Goal: Task Accomplishment & Management: Manage account settings

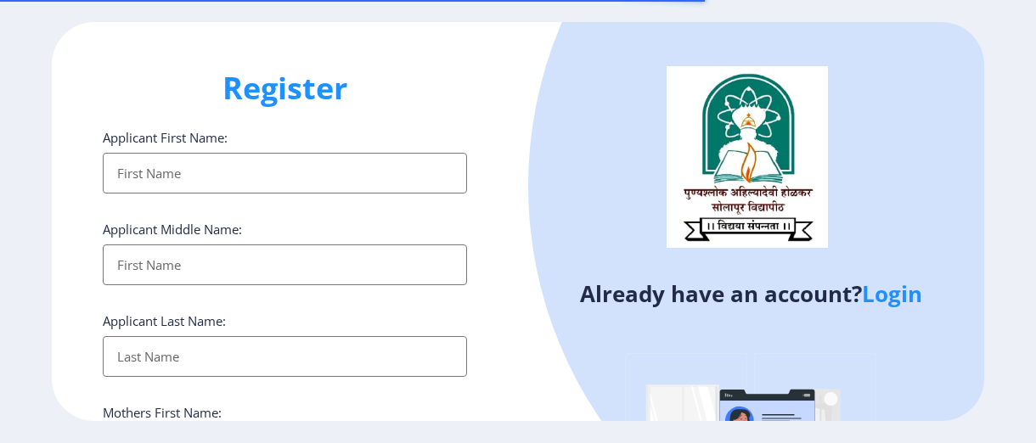
select select
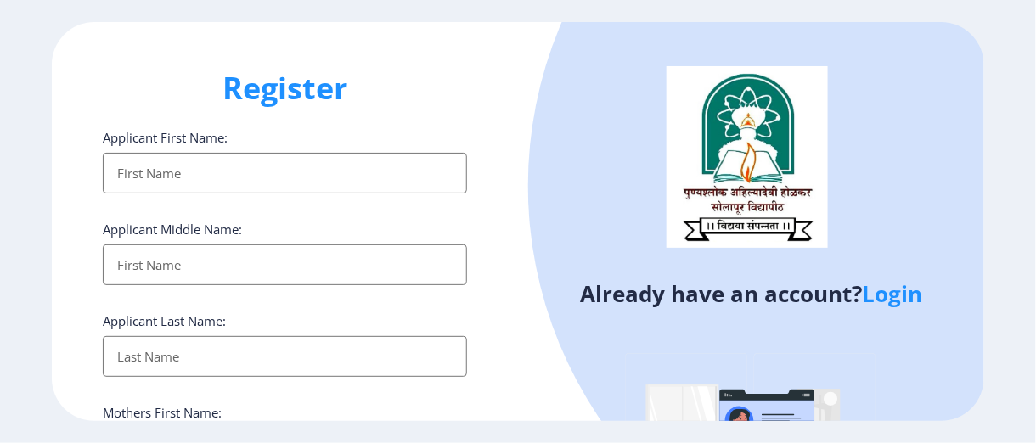
click at [899, 301] on link "Login" at bounding box center [892, 294] width 60 height 31
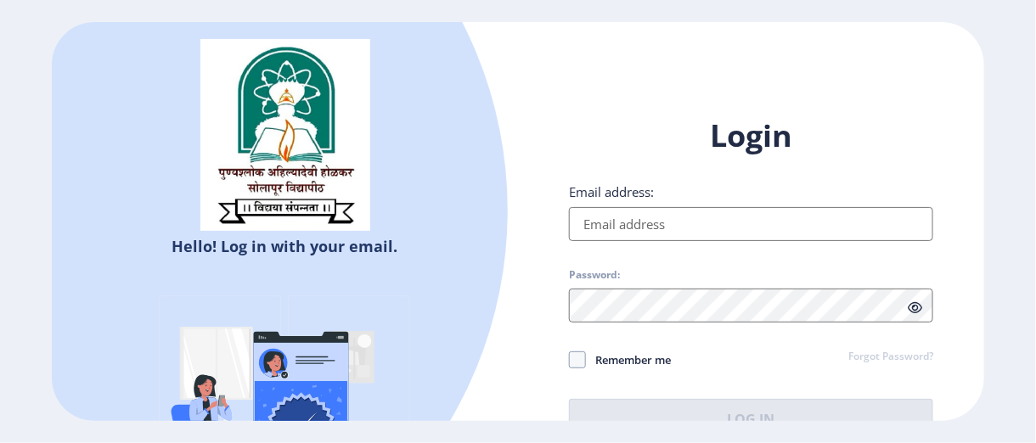
click at [694, 219] on input "Email address:" at bounding box center [751, 224] width 364 height 34
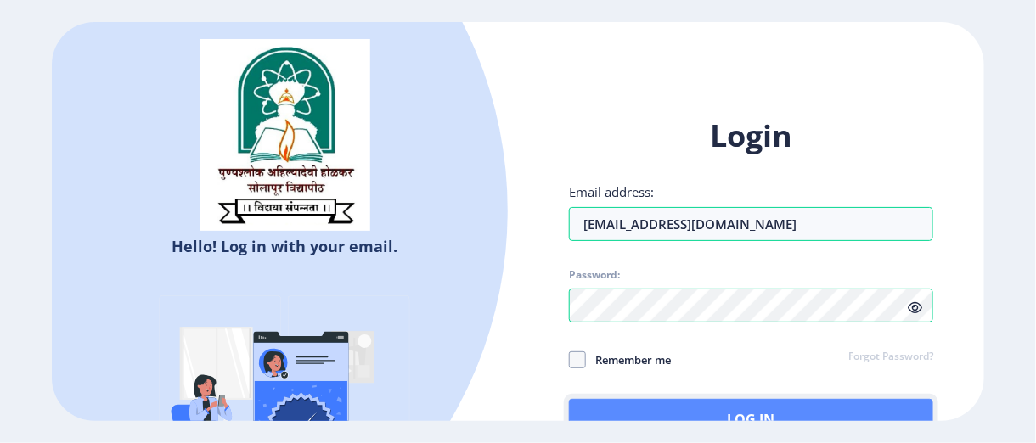
click at [701, 409] on button "Log In" at bounding box center [751, 419] width 364 height 41
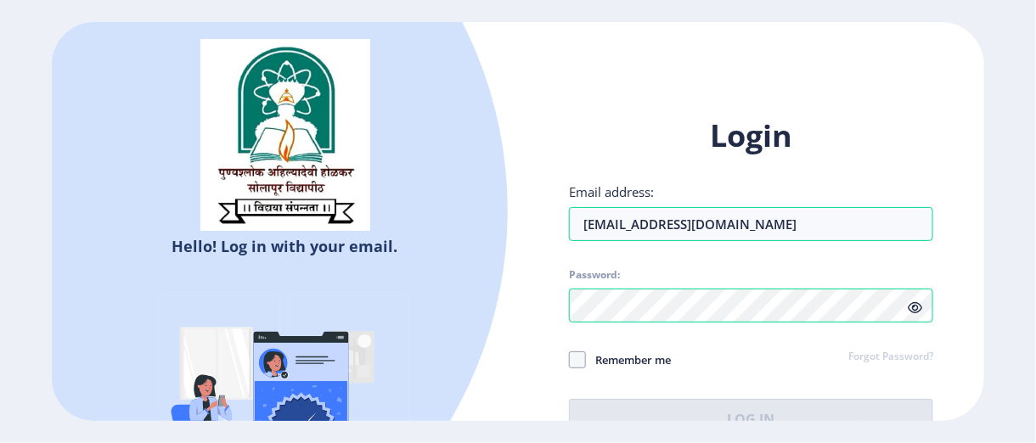
click at [920, 314] on span at bounding box center [915, 307] width 14 height 17
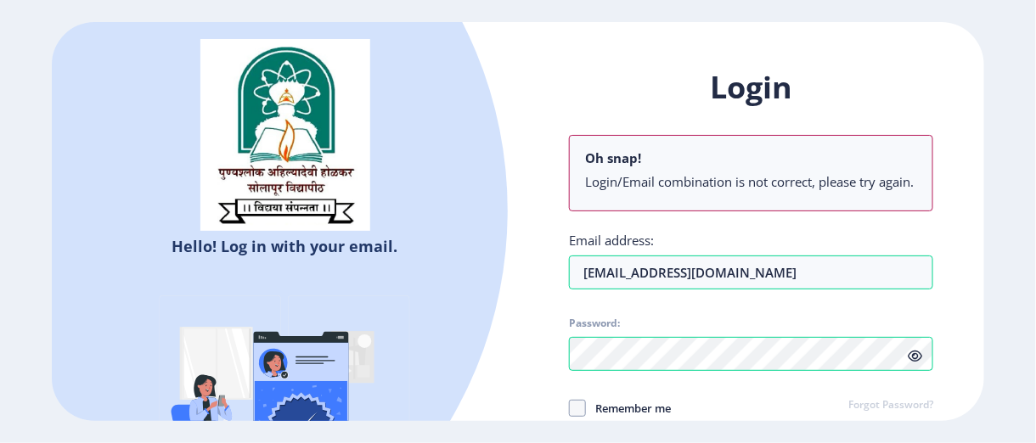
click at [1035, 376] on ngx-login "Hello! Log in with your email. Don't have an account? Register Login Oh snap! L…" at bounding box center [518, 221] width 1036 height 399
click at [858, 392] on div "Login Oh snap! Login/Email combination is not correct, please try again. Email …" at bounding box center [751, 277] width 364 height 421
drag, startPoint x: 828, startPoint y: 393, endPoint x: 846, endPoint y: 259, distance: 134.6
click at [846, 259] on div "Login Oh snap! Login/Email combination is not correct, please try again. Email …" at bounding box center [751, 277] width 364 height 421
click at [794, 439] on div "Hello! Log in with your email. Don't have an account? Register Login Oh snap! L…" at bounding box center [518, 221] width 1036 height 443
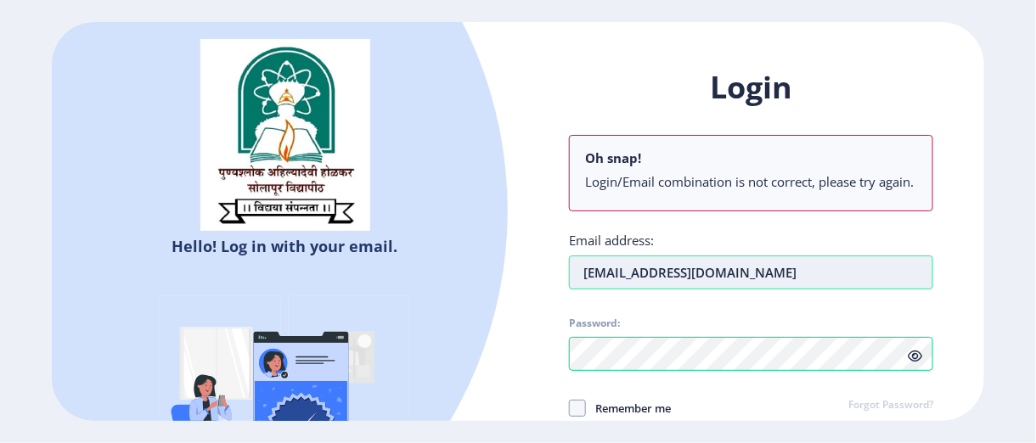
click at [771, 228] on div "Login Oh snap! Login/Email combination is not correct, please try again. Email …" at bounding box center [751, 277] width 364 height 421
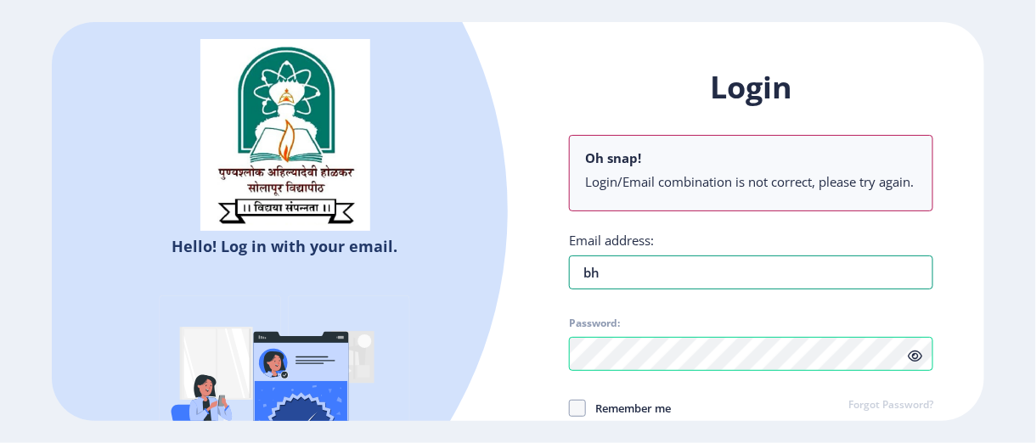
type input "b"
type input "[EMAIL_ADDRESS][DOMAIN_NAME]"
click at [771, 327] on span "Password:" at bounding box center [751, 327] width 364 height 20
click at [751, 378] on div "Login Oh snap! Login/Email combination is not correct, please try again. Email …" at bounding box center [751, 277] width 364 height 421
drag, startPoint x: 428, startPoint y: 166, endPoint x: 426, endPoint y: 97, distance: 68.8
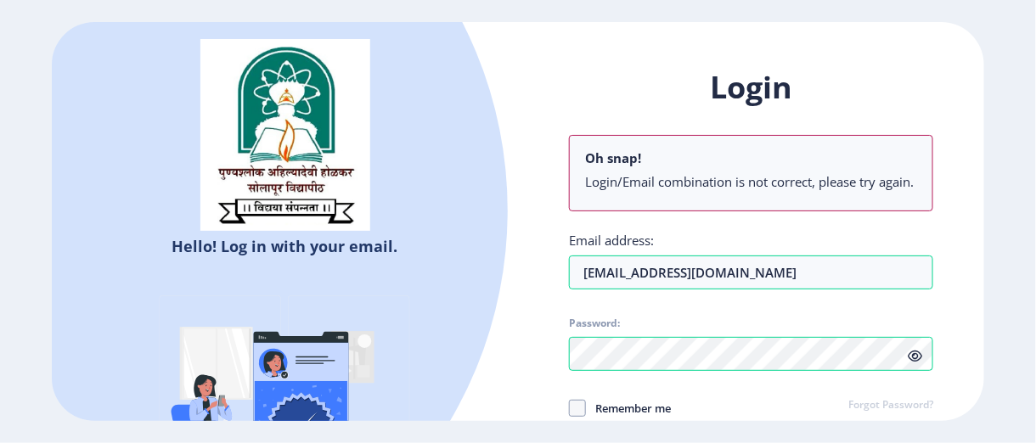
click at [426, 98] on div at bounding box center [93, 210] width 829 height 829
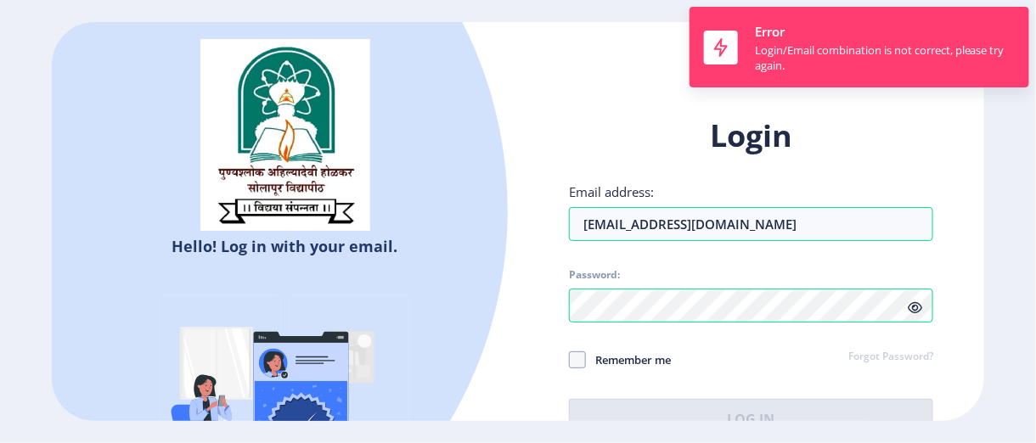
select select
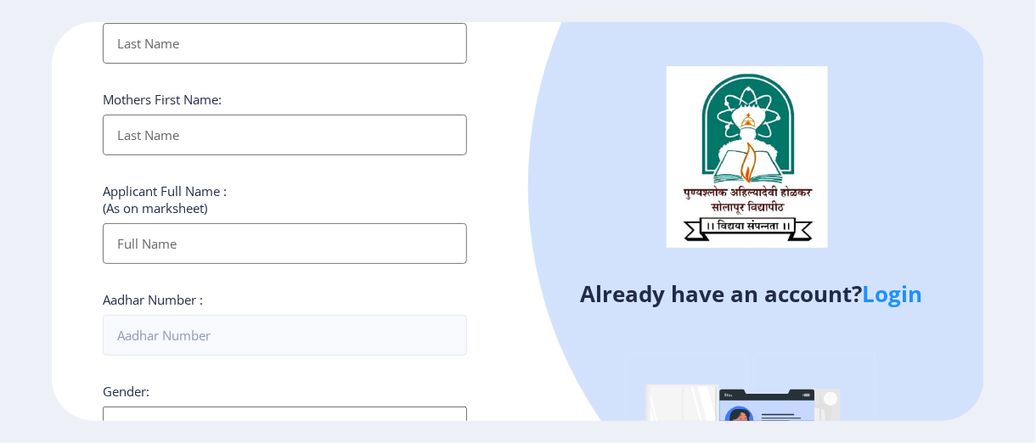
scroll to position [680, 0]
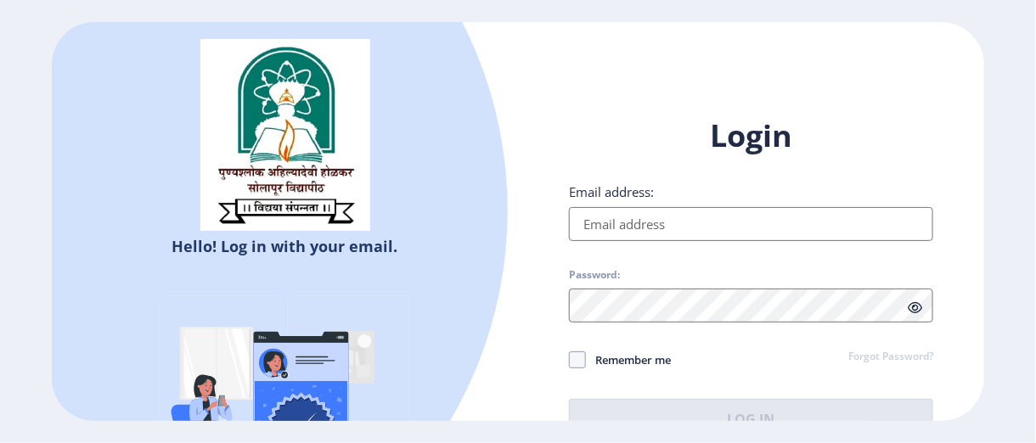
drag, startPoint x: 0, startPoint y: 0, endPoint x: 633, endPoint y: 223, distance: 670.9
click at [633, 223] on input "Email address:" at bounding box center [751, 224] width 364 height 34
type input "[EMAIL_ADDRESS][DOMAIN_NAME]"
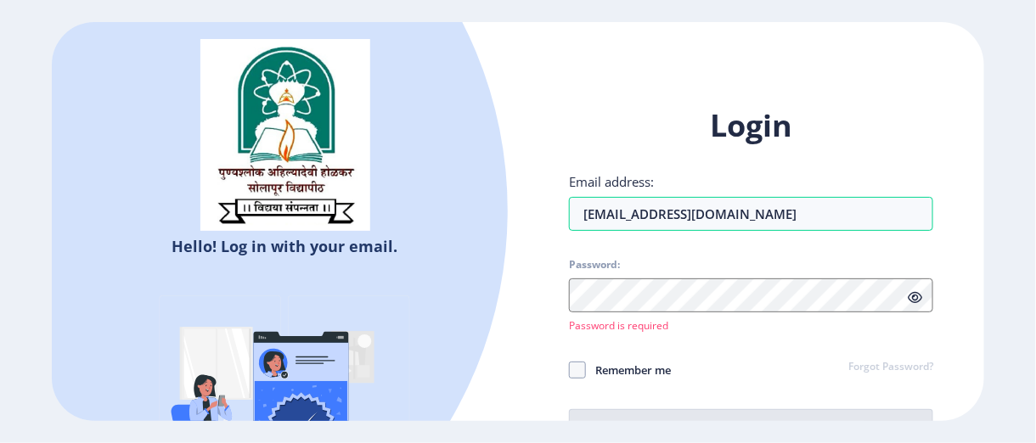
drag, startPoint x: 717, startPoint y: 372, endPoint x: 746, endPoint y: 313, distance: 65.4
click at [746, 313] on div "Login Email address: [EMAIL_ADDRESS][DOMAIN_NAME] Password: Password is require…" at bounding box center [751, 277] width 364 height 345
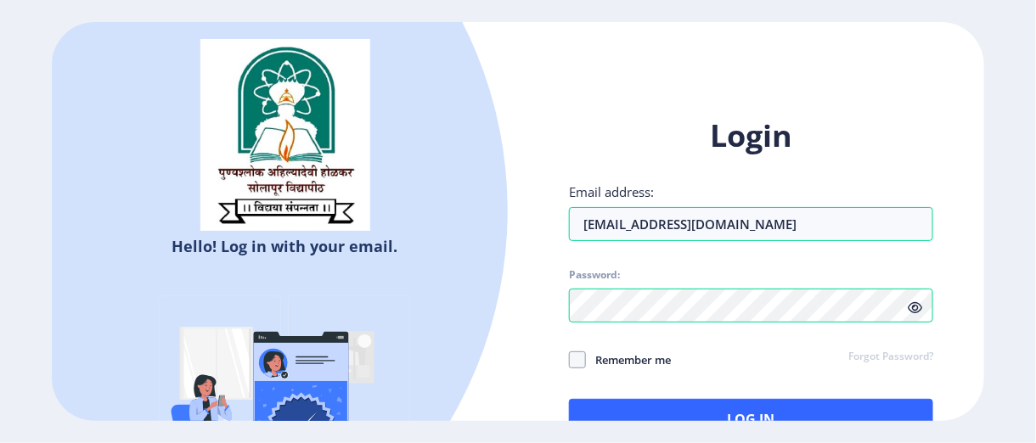
click at [918, 314] on span at bounding box center [915, 307] width 14 height 17
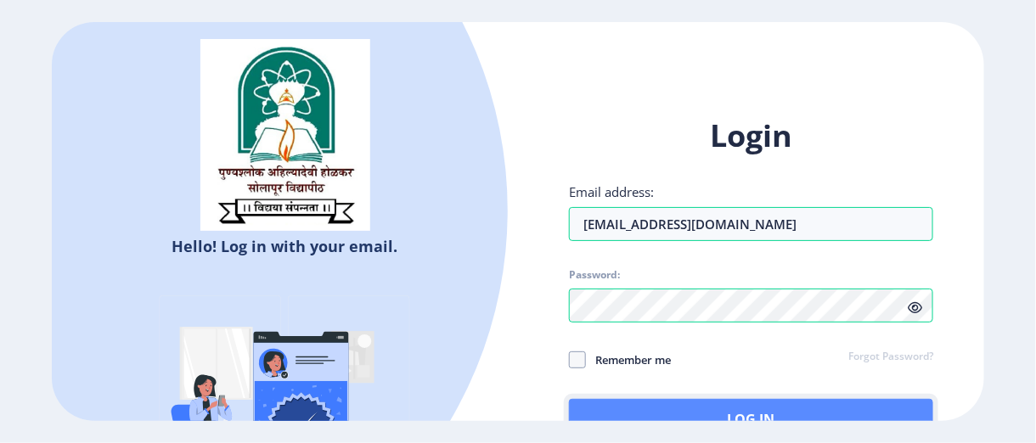
click at [785, 413] on button "Log In" at bounding box center [751, 419] width 364 height 41
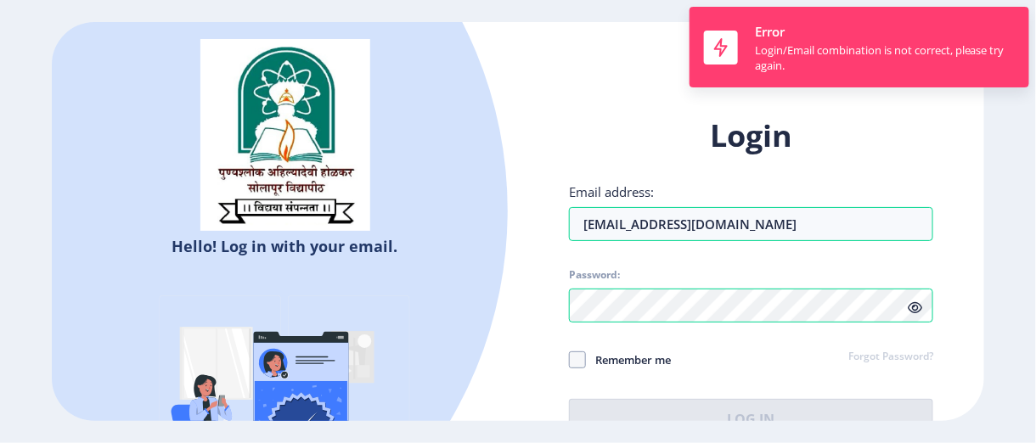
click at [873, 357] on link "Forgot Password?" at bounding box center [891, 357] width 85 height 15
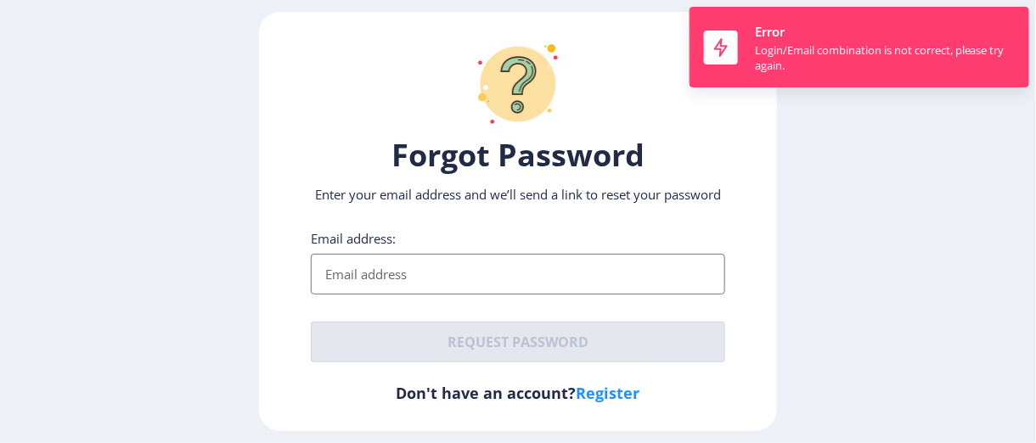
click at [464, 279] on input "Email address:" at bounding box center [518, 274] width 415 height 41
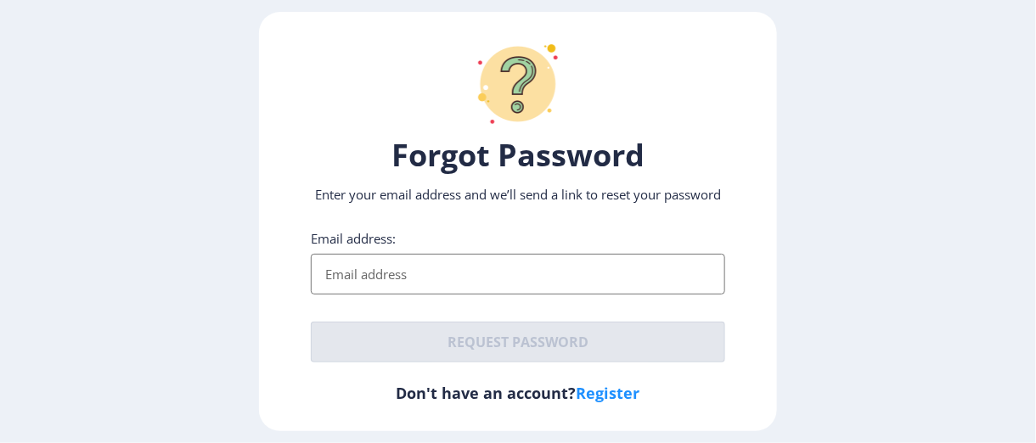
type input "[EMAIL_ADDRESS][DOMAIN_NAME]"
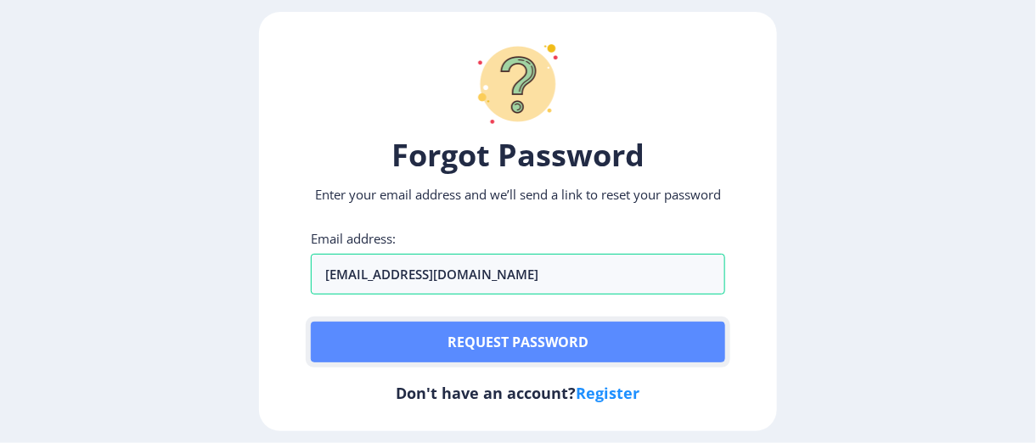
click at [482, 338] on button "Request password" at bounding box center [518, 342] width 415 height 41
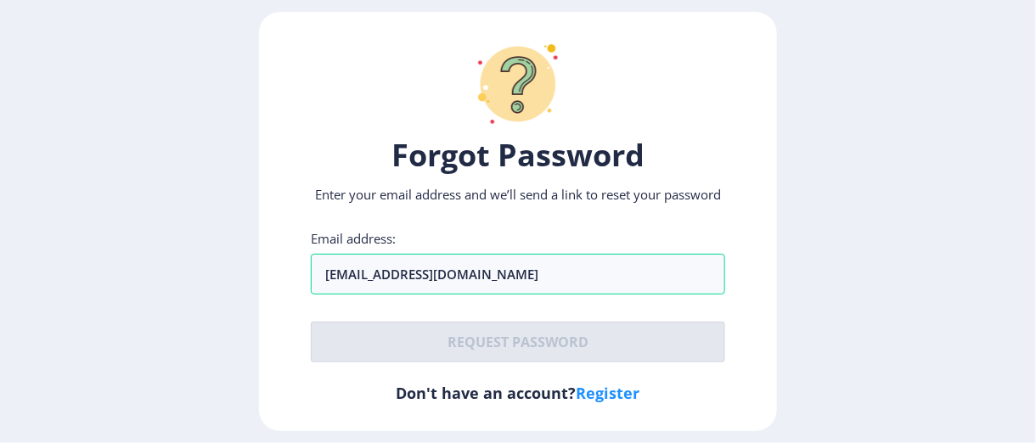
click at [538, 395] on h6 "Don't have an account? Register" at bounding box center [518, 393] width 415 height 20
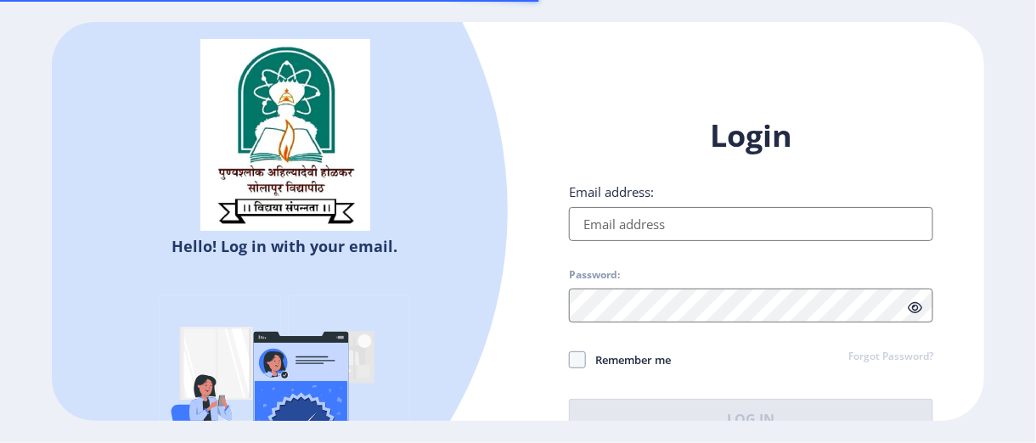
click at [722, 222] on input "Email address:" at bounding box center [751, 224] width 364 height 34
type input "[EMAIL_ADDRESS][DOMAIN_NAME]"
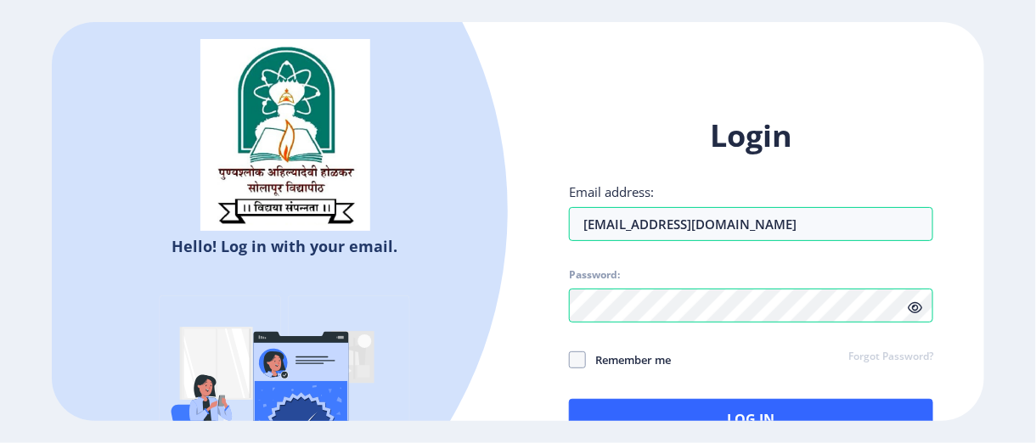
click at [911, 308] on icon at bounding box center [915, 308] width 14 height 13
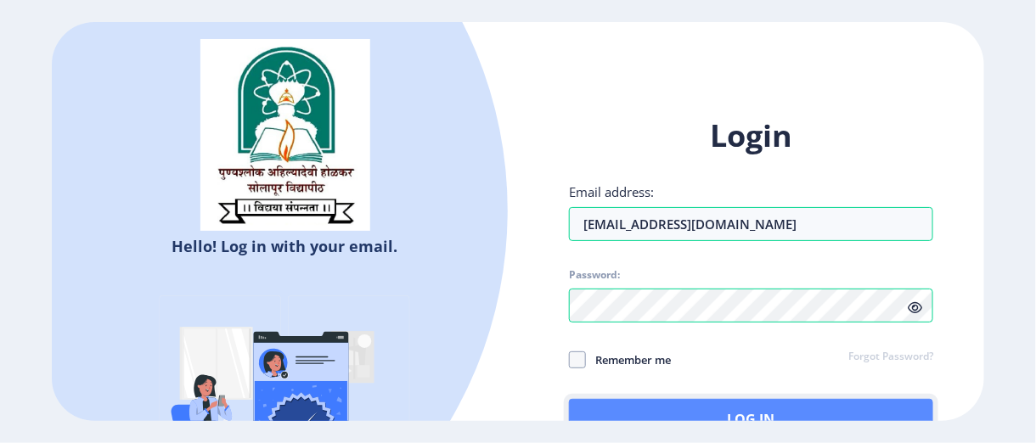
click at [708, 404] on button "Log In" at bounding box center [751, 419] width 364 height 41
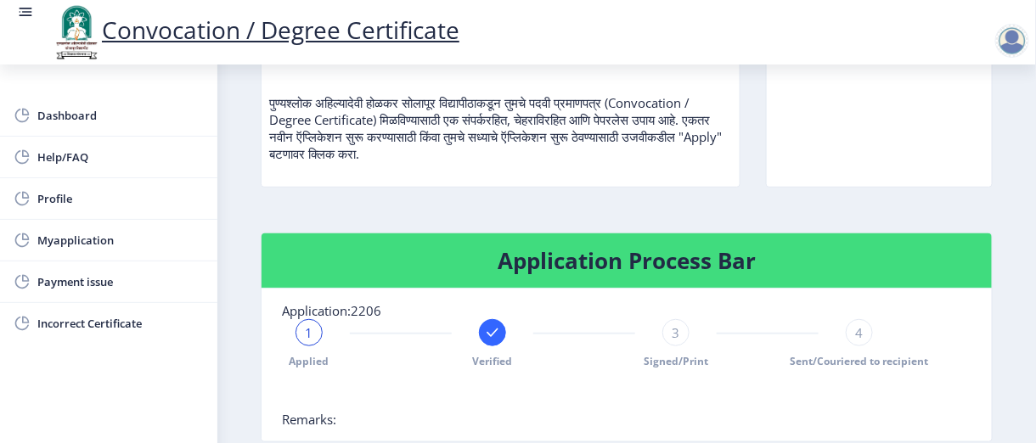
scroll to position [255, 0]
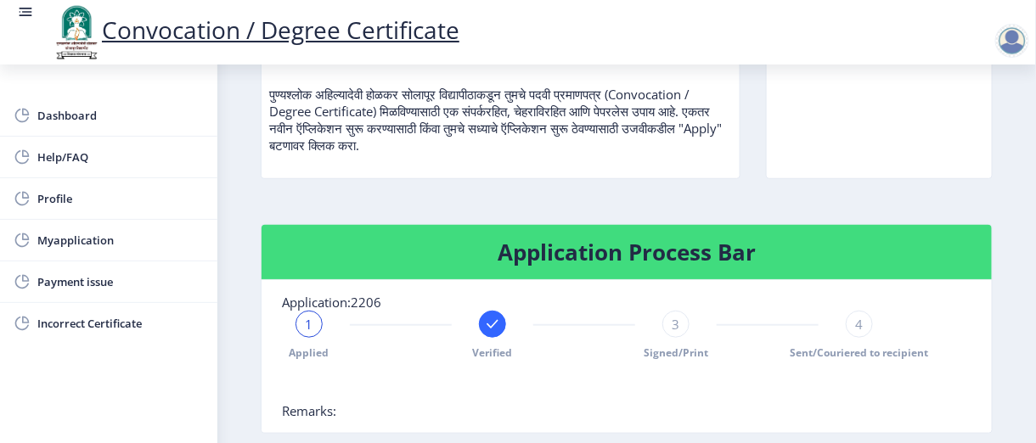
click at [490, 323] on rect at bounding box center [492, 324] width 17 height 17
click at [490, 323] on span "2" at bounding box center [493, 324] width 8 height 17
click at [486, 324] on div "2" at bounding box center [492, 324] width 27 height 27
click at [310, 325] on icon at bounding box center [308, 324] width 11 height 8
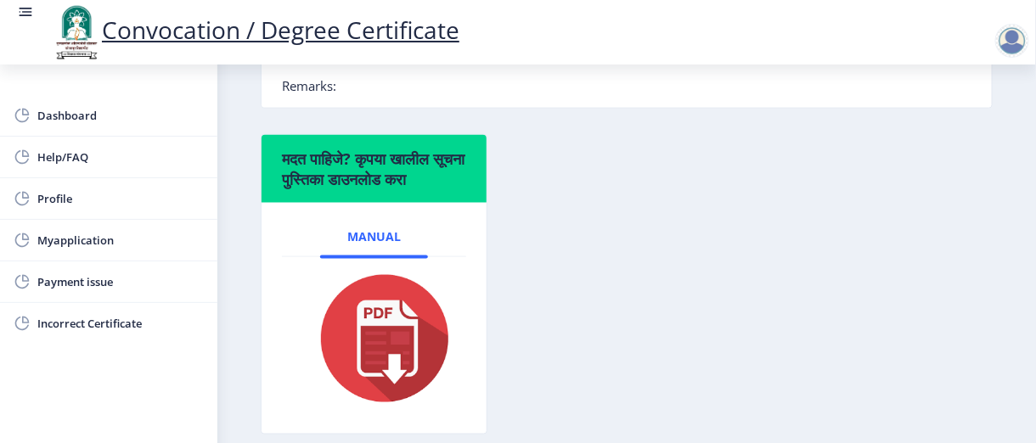
scroll to position [678, 0]
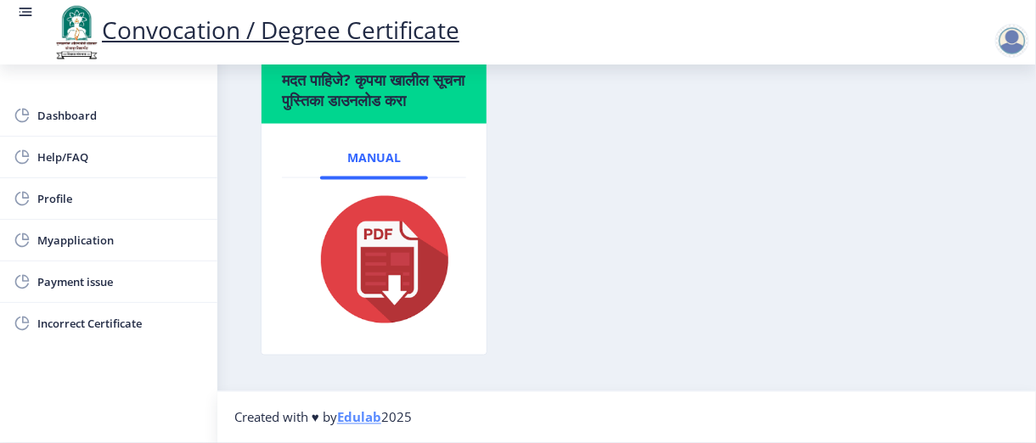
click at [385, 264] on img at bounding box center [374, 260] width 157 height 136
click at [92, 195] on span "Profile" at bounding box center [120, 199] width 167 height 20
select select
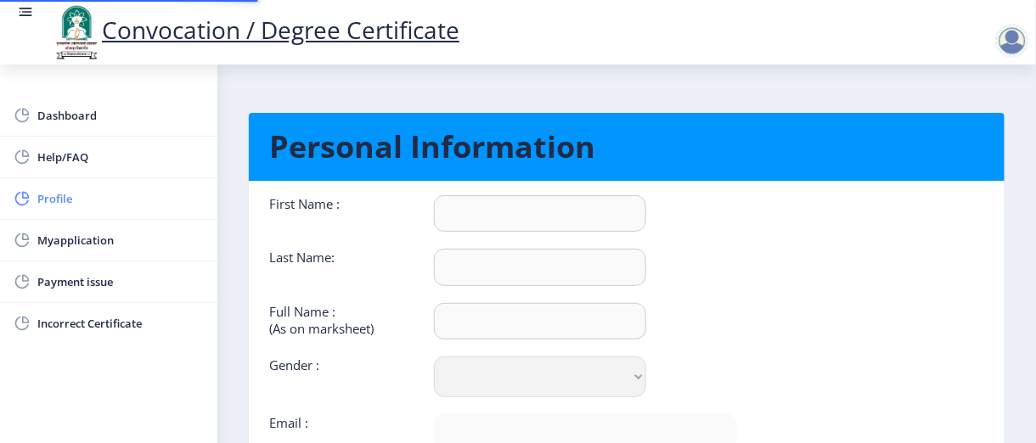
type input "Bharat"
type input "Namade"
type input "[PERSON_NAME]"
select select "[DEMOGRAPHIC_DATA]"
type input "[EMAIL_ADDRESS][DOMAIN_NAME]"
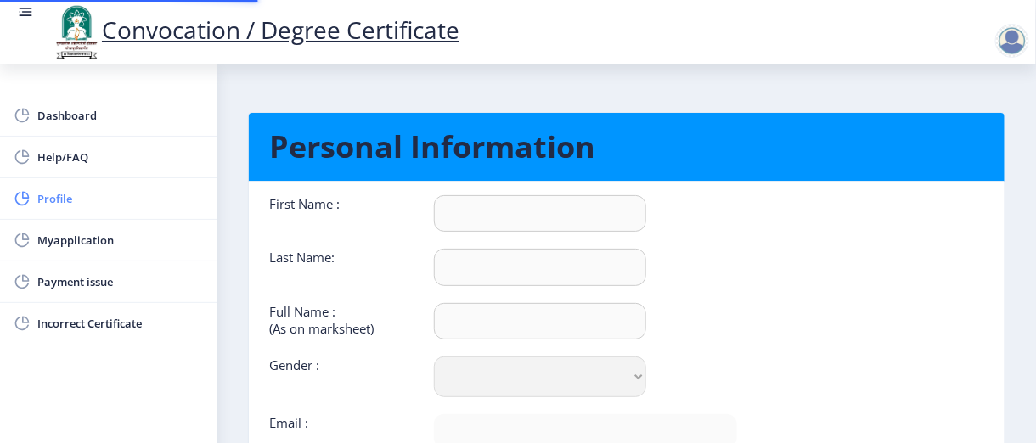
type input "9096302153"
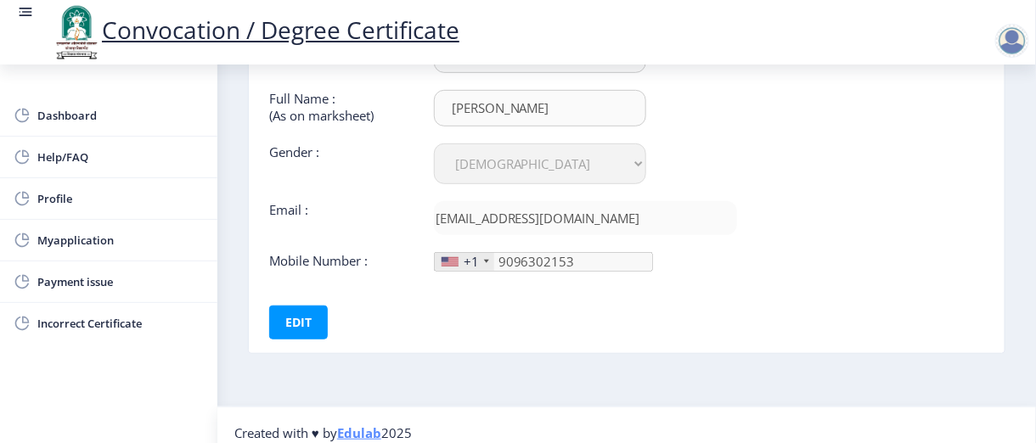
scroll to position [226, 0]
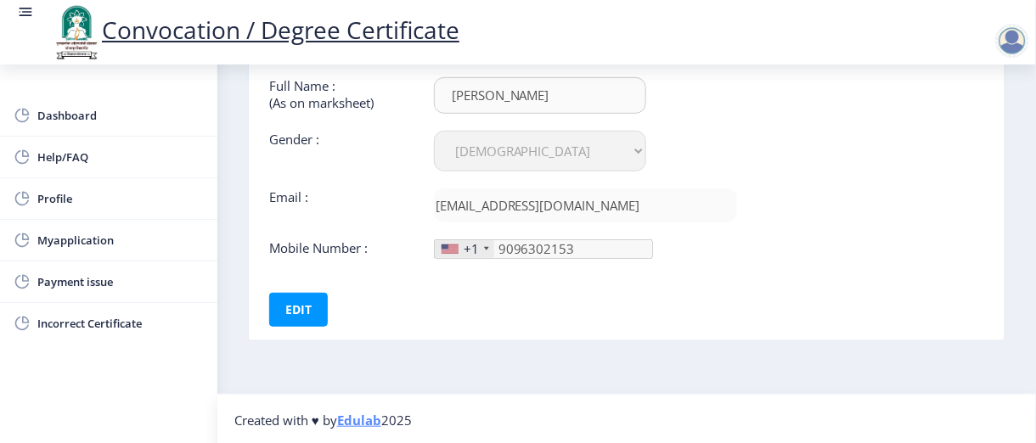
click at [486, 247] on div at bounding box center [486, 248] width 5 height 3
click at [280, 310] on button "Edit" at bounding box center [298, 310] width 59 height 34
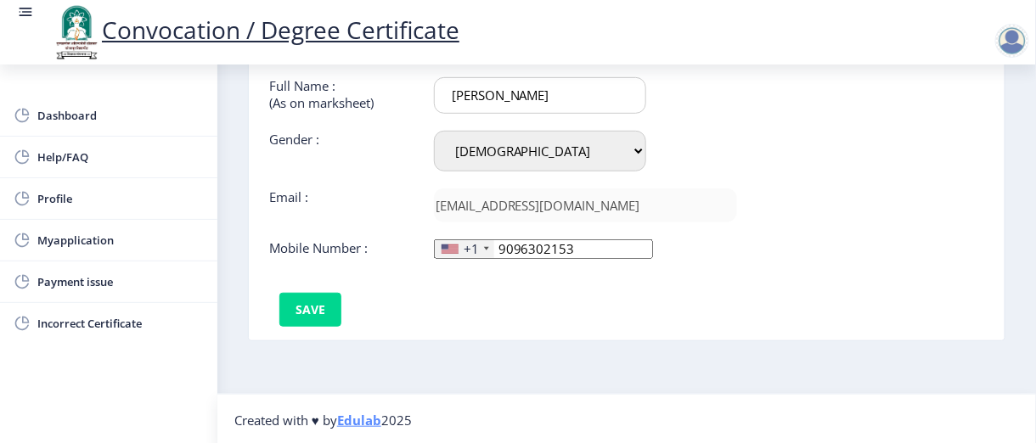
click at [484, 247] on div at bounding box center [486, 248] width 5 height 3
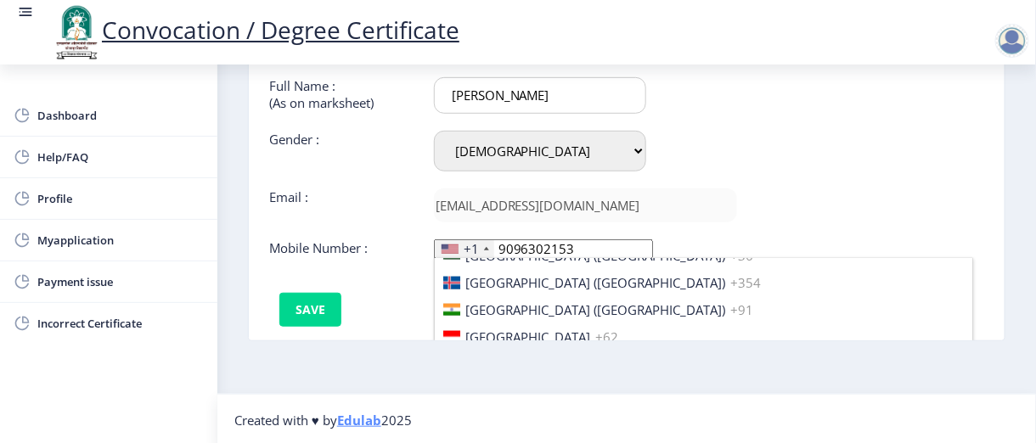
scroll to position [2634, 0]
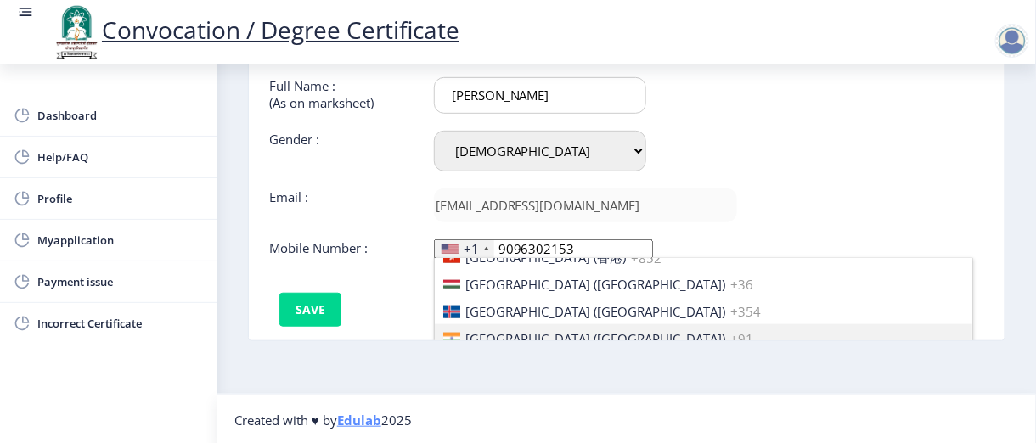
click at [506, 330] on span "[GEOGRAPHIC_DATA] ([GEOGRAPHIC_DATA])" at bounding box center [596, 338] width 260 height 17
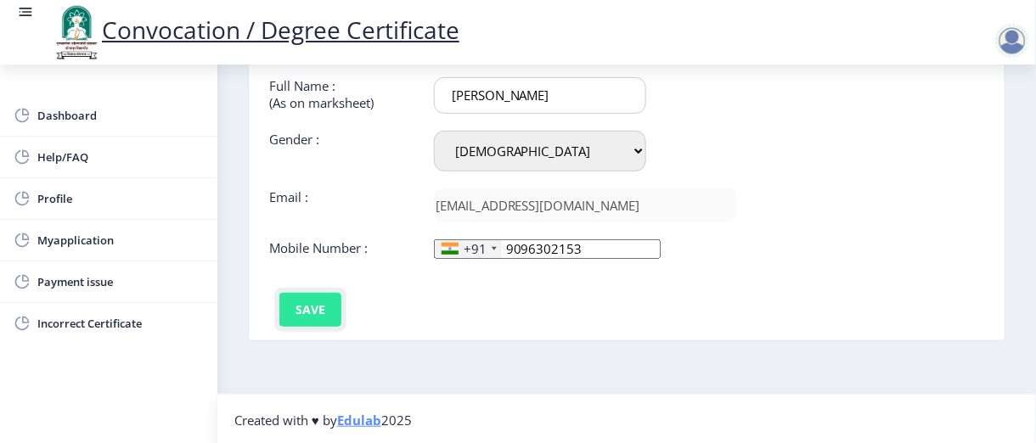
click at [316, 300] on button "Save" at bounding box center [311, 310] width 62 height 34
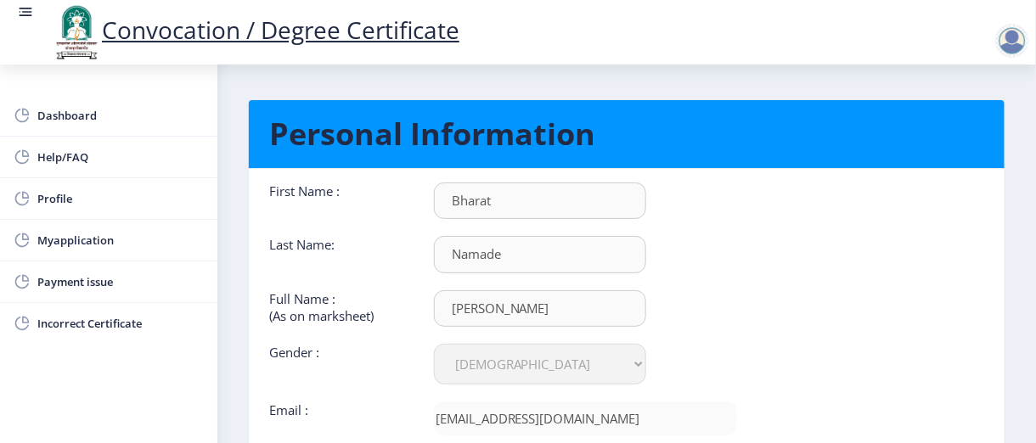
scroll to position [0, 0]
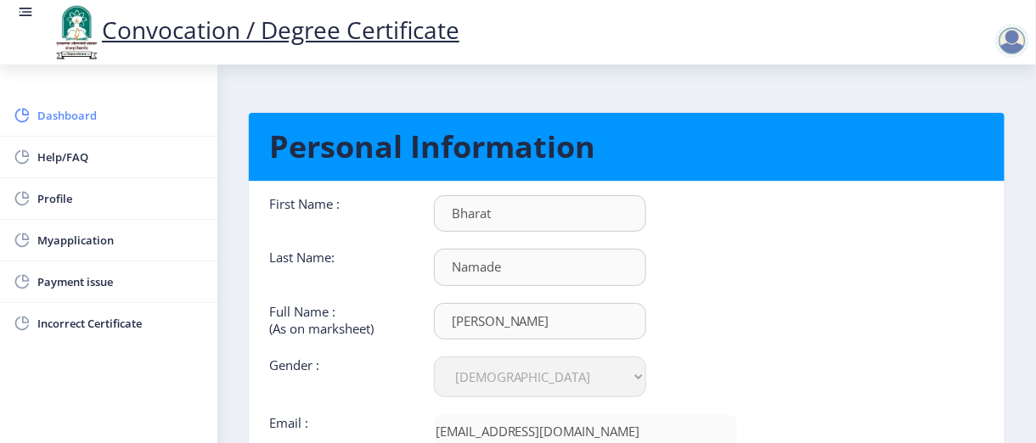
click at [68, 116] on span "Dashboard" at bounding box center [120, 115] width 167 height 20
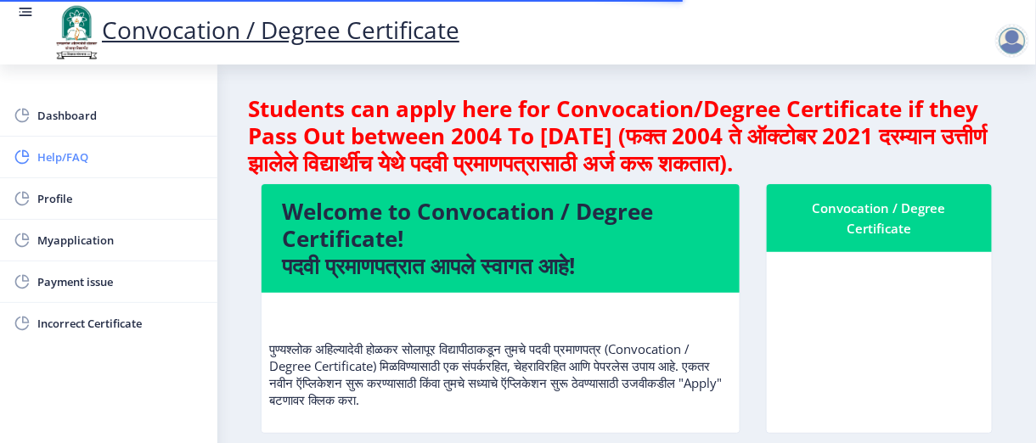
click at [78, 154] on span "Help/FAQ" at bounding box center [120, 157] width 167 height 20
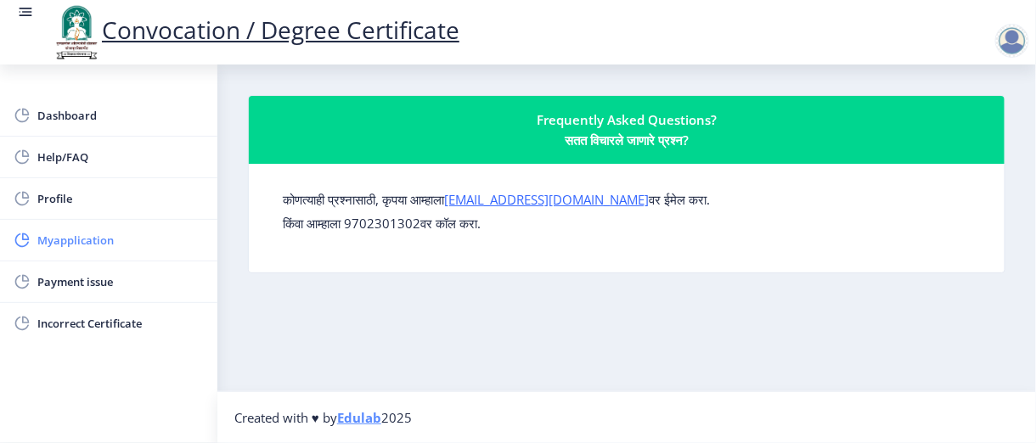
click at [82, 239] on span "Myapplication" at bounding box center [120, 240] width 167 height 20
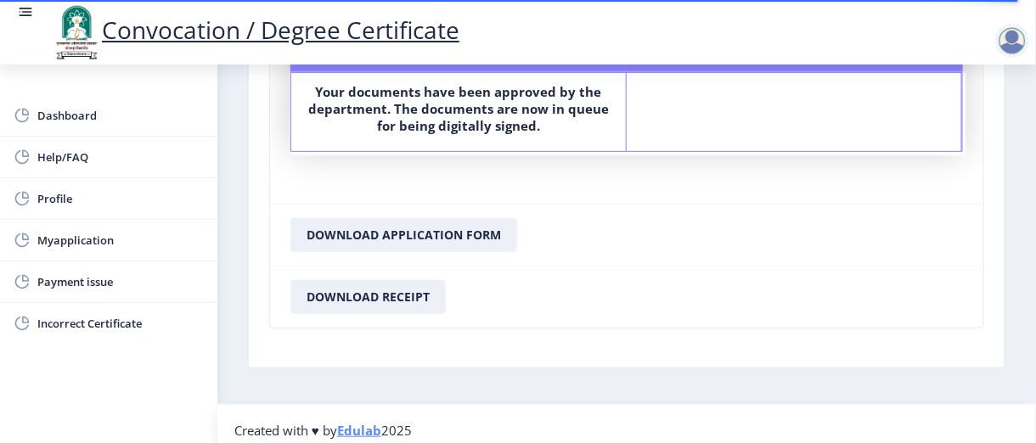
scroll to position [213, 0]
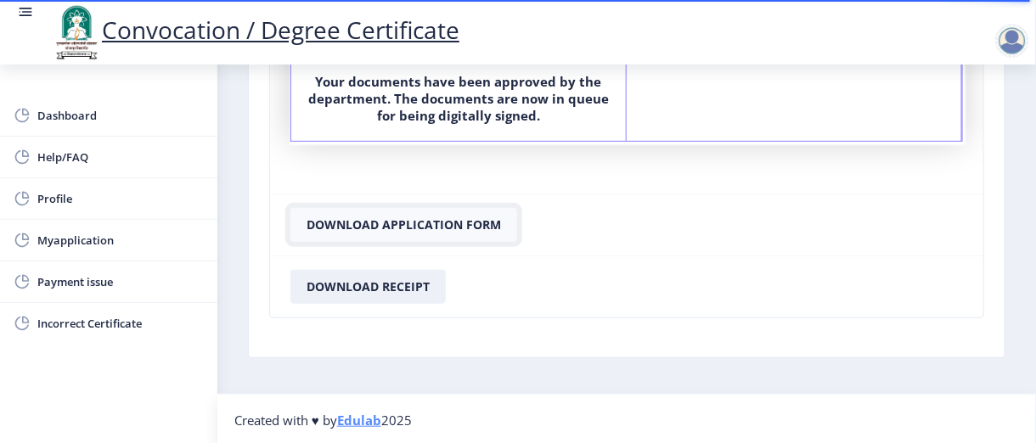
click at [460, 223] on button "Download Application Form" at bounding box center [404, 225] width 227 height 34
click at [412, 283] on button "Download Receipt" at bounding box center [368, 287] width 155 height 34
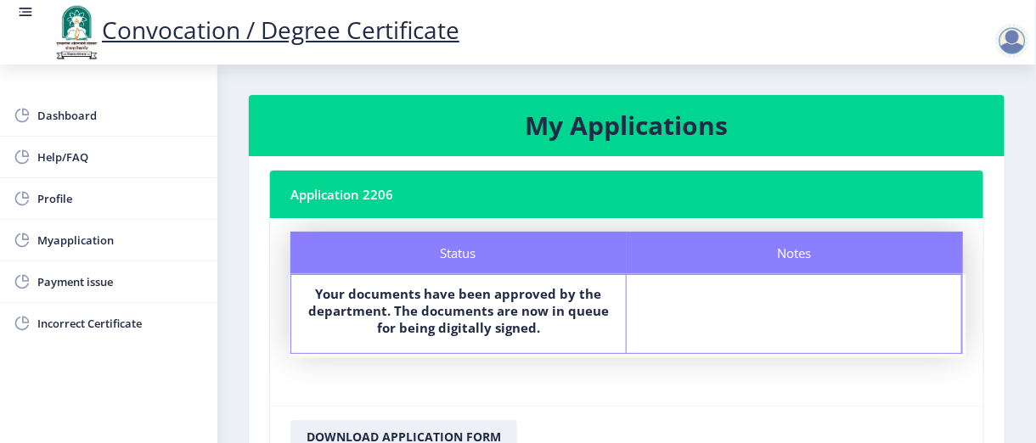
scroll to position [0, 0]
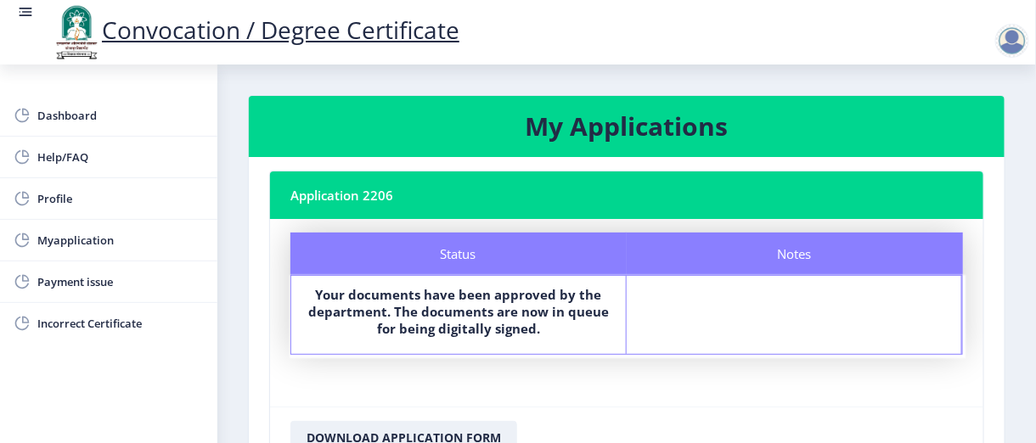
click at [366, 195] on nb-card-header "Application 2206" at bounding box center [627, 196] width 714 height 48
click at [387, 198] on nb-card-header "Application 2206" at bounding box center [627, 196] width 714 height 48
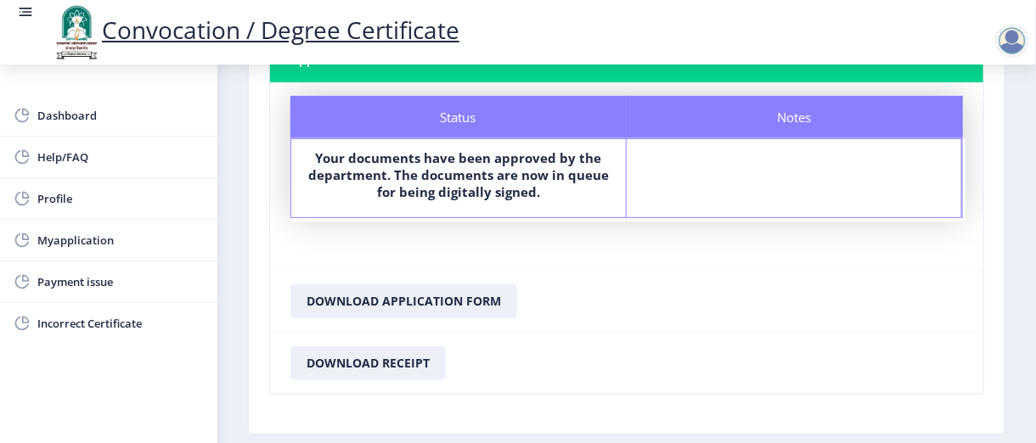
scroll to position [170, 0]
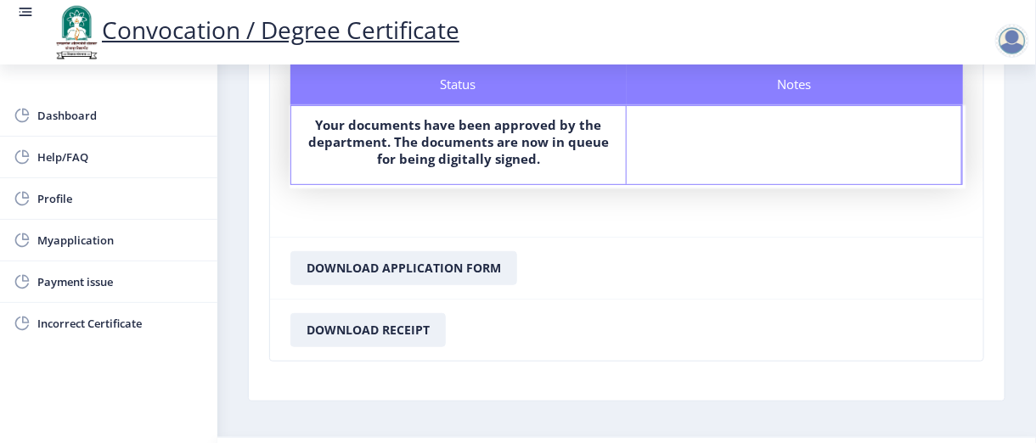
click at [1016, 35] on div at bounding box center [1013, 41] width 34 height 34
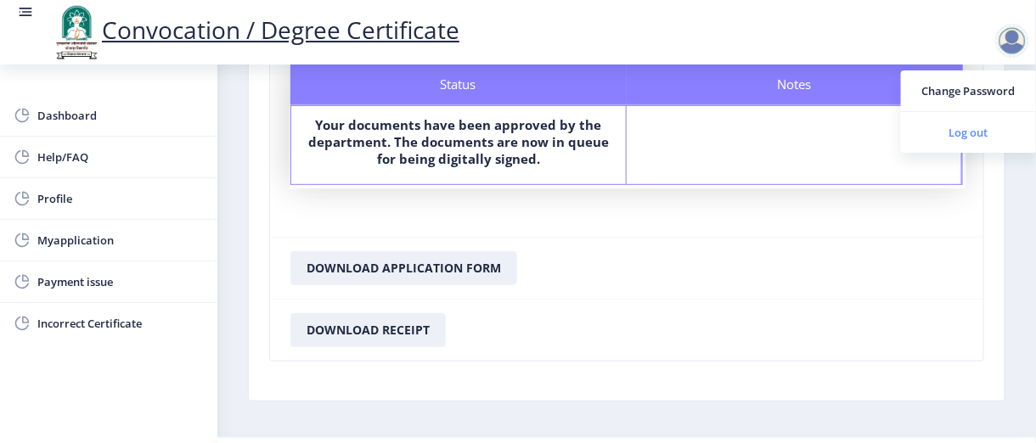
click at [974, 132] on span "Log out" at bounding box center [969, 132] width 109 height 20
